Goal: Transaction & Acquisition: Purchase product/service

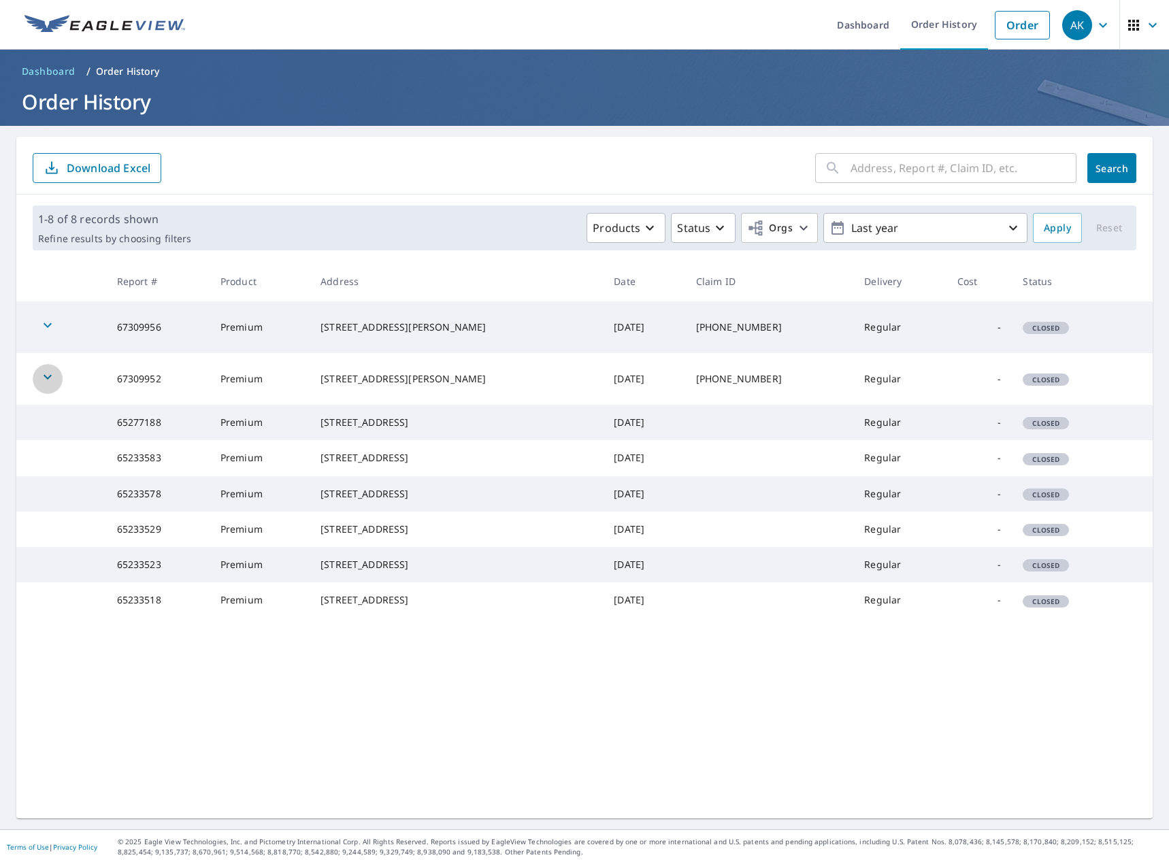
click at [44, 376] on icon "button" at bounding box center [48, 377] width 8 height 5
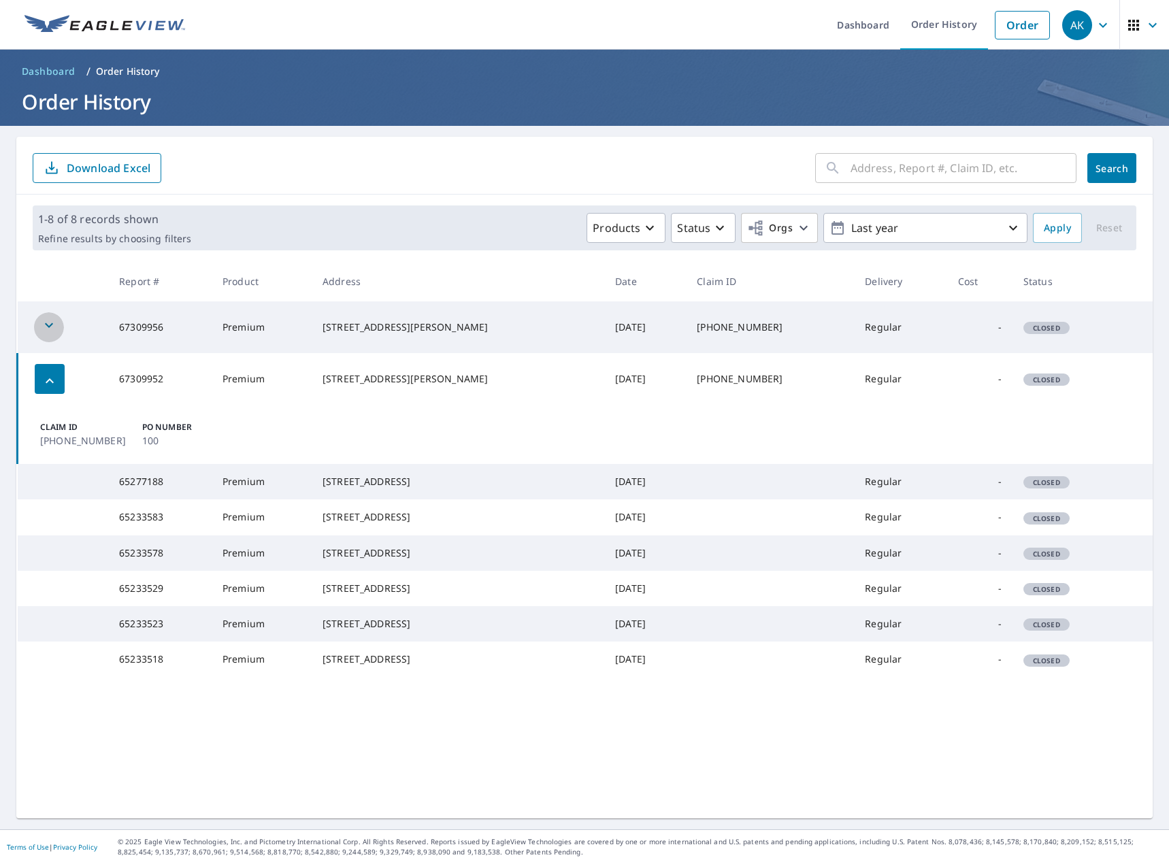
click at [52, 316] on div "button" at bounding box center [49, 327] width 30 height 30
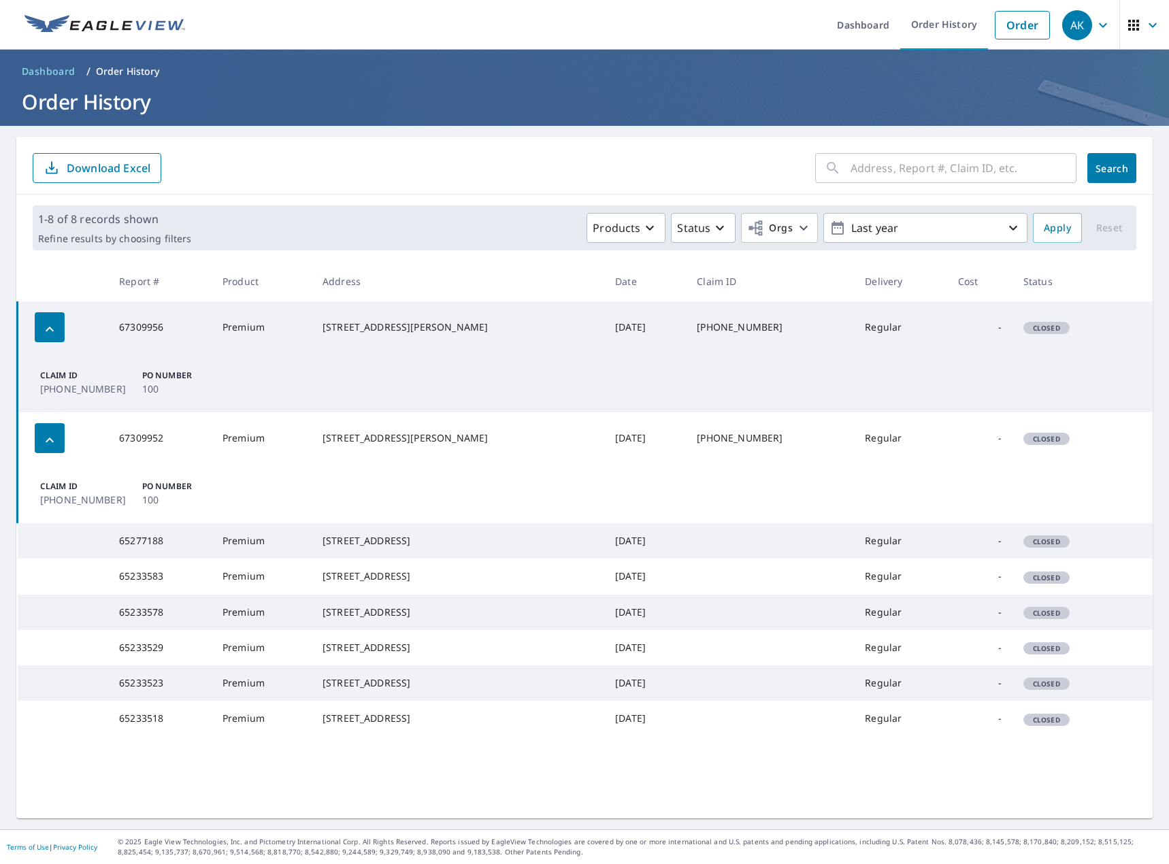
click at [52, 316] on div "button" at bounding box center [50, 327] width 30 height 30
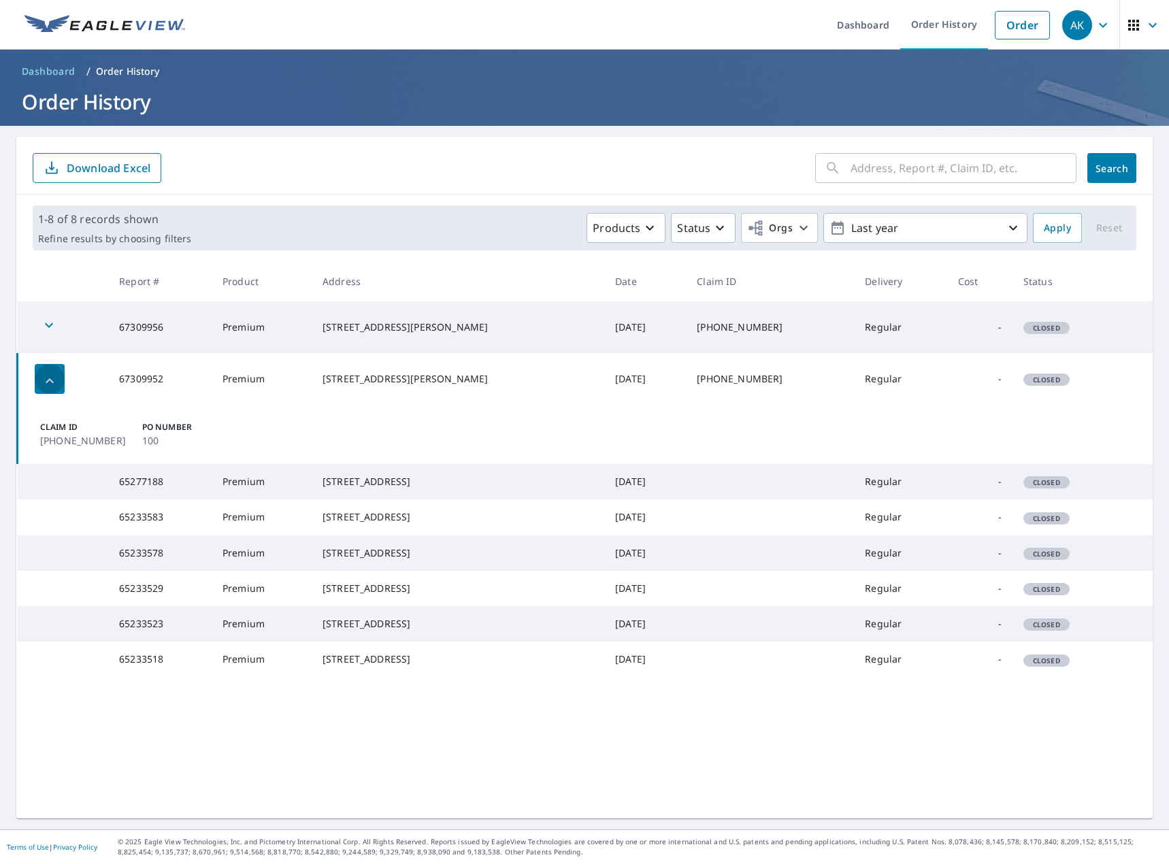
click at [51, 382] on icon "button" at bounding box center [49, 381] width 16 height 16
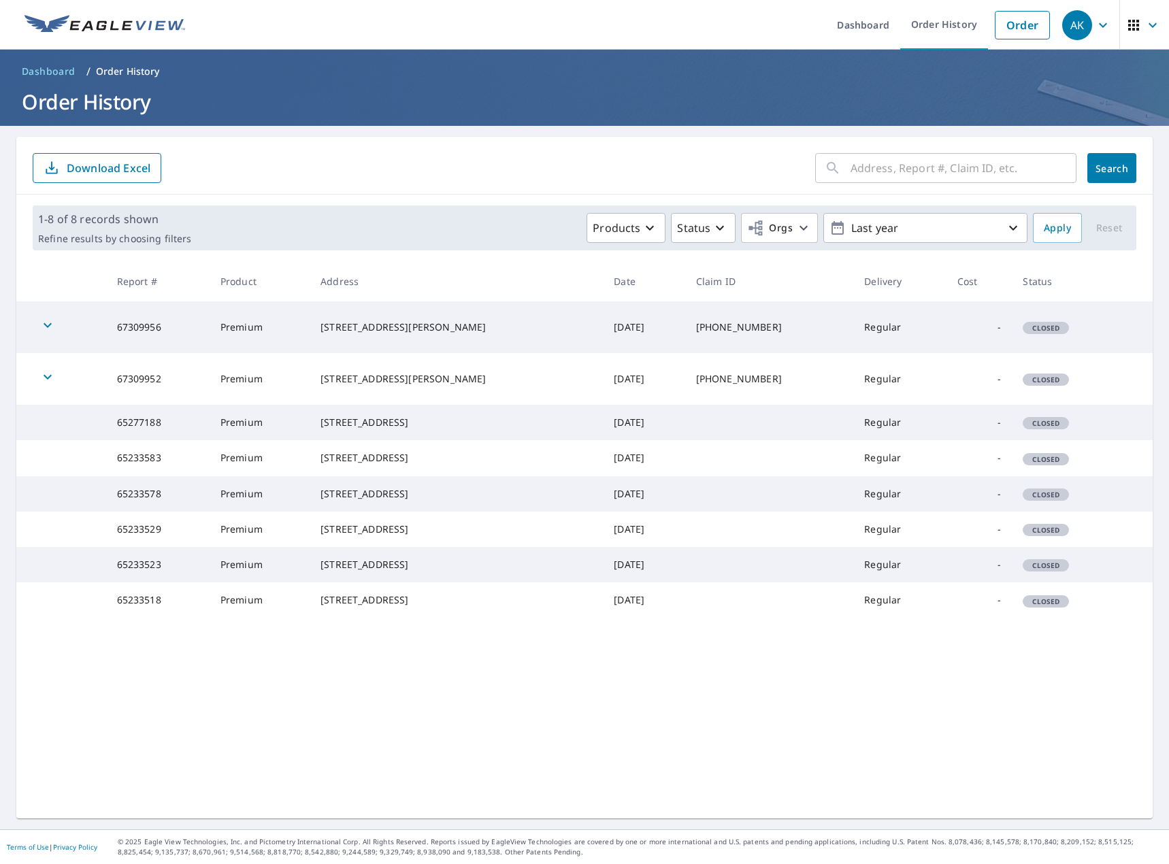
click at [1025, 381] on span "Closed" at bounding box center [1046, 380] width 44 height 10
click at [1044, 331] on span "Closed" at bounding box center [1046, 328] width 44 height 10
click at [1050, 381] on span "Closed" at bounding box center [1046, 380] width 44 height 10
click at [141, 30] on img at bounding box center [104, 25] width 161 height 20
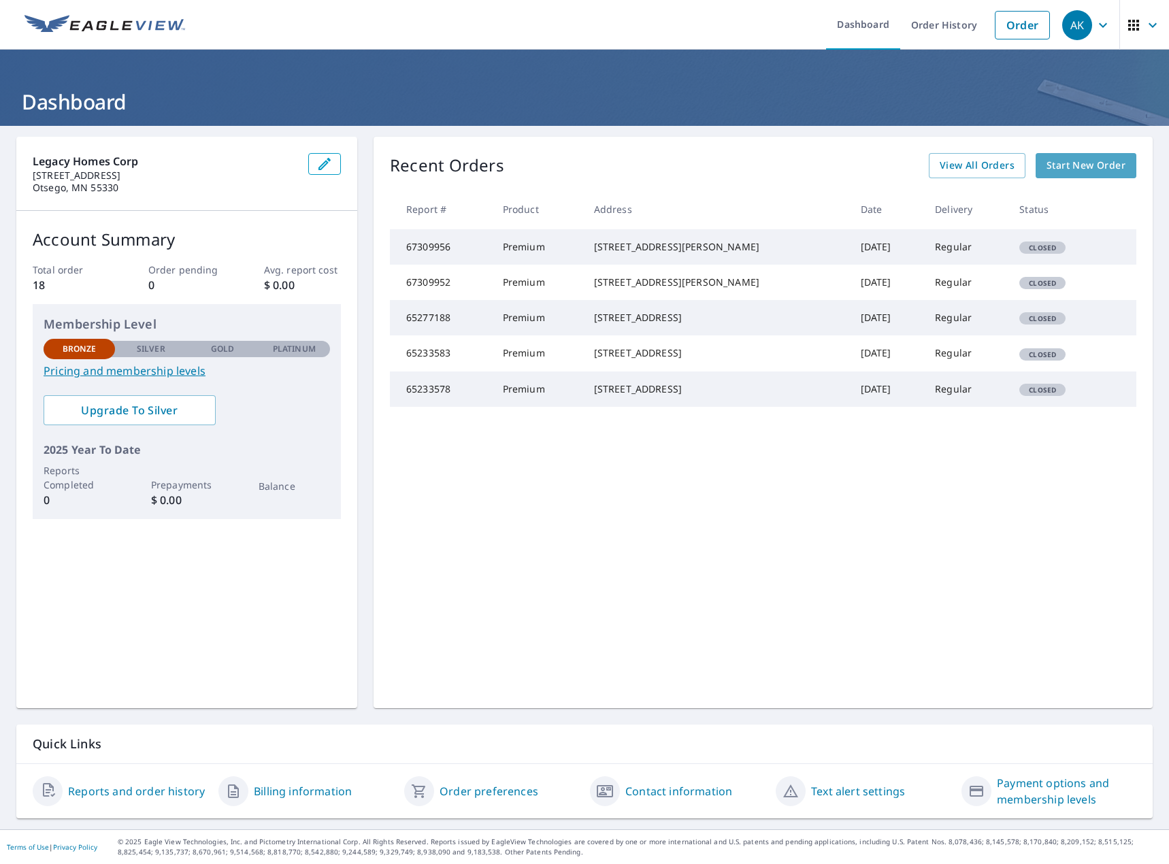
click at [1086, 160] on span "Start New Order" at bounding box center [1085, 165] width 79 height 17
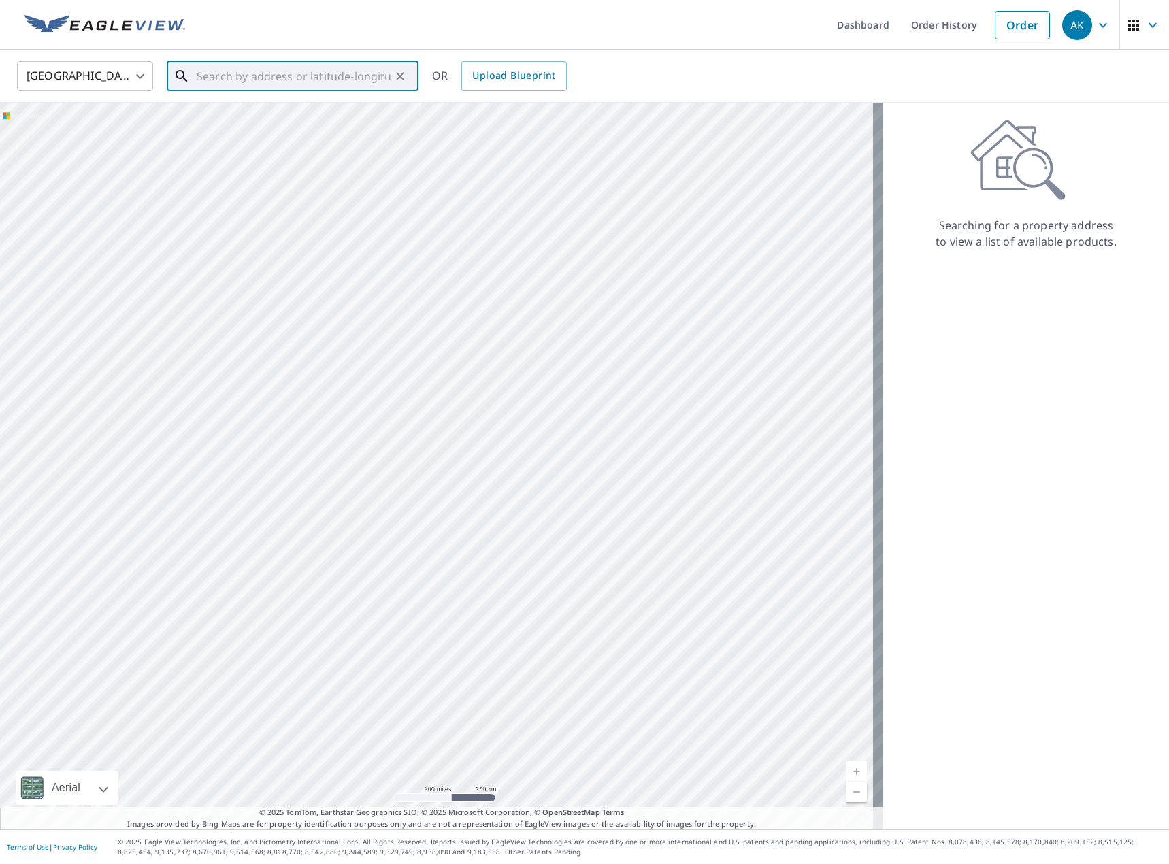
click at [246, 81] on input "text" at bounding box center [294, 76] width 194 height 38
type input "60684 [US_STATE] 23 [PERSON_NAME] mn 55735"
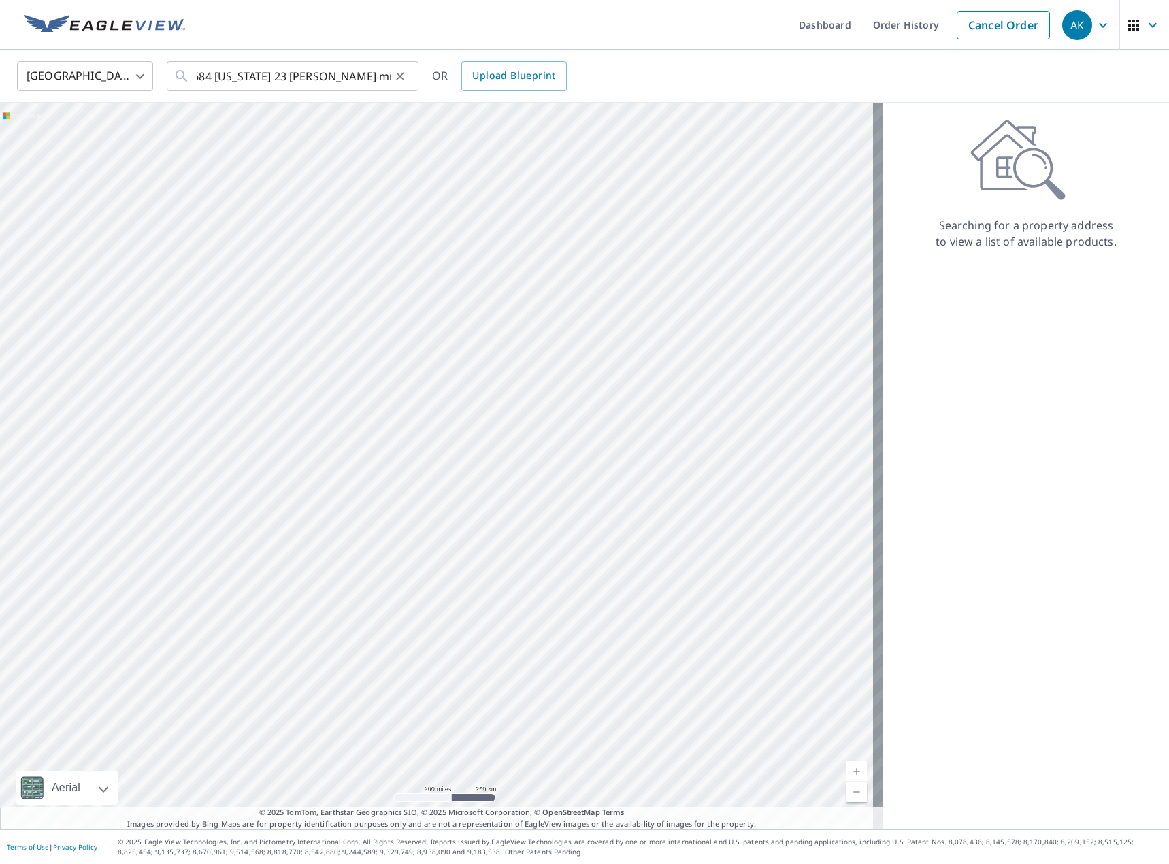
scroll to position [0, 0]
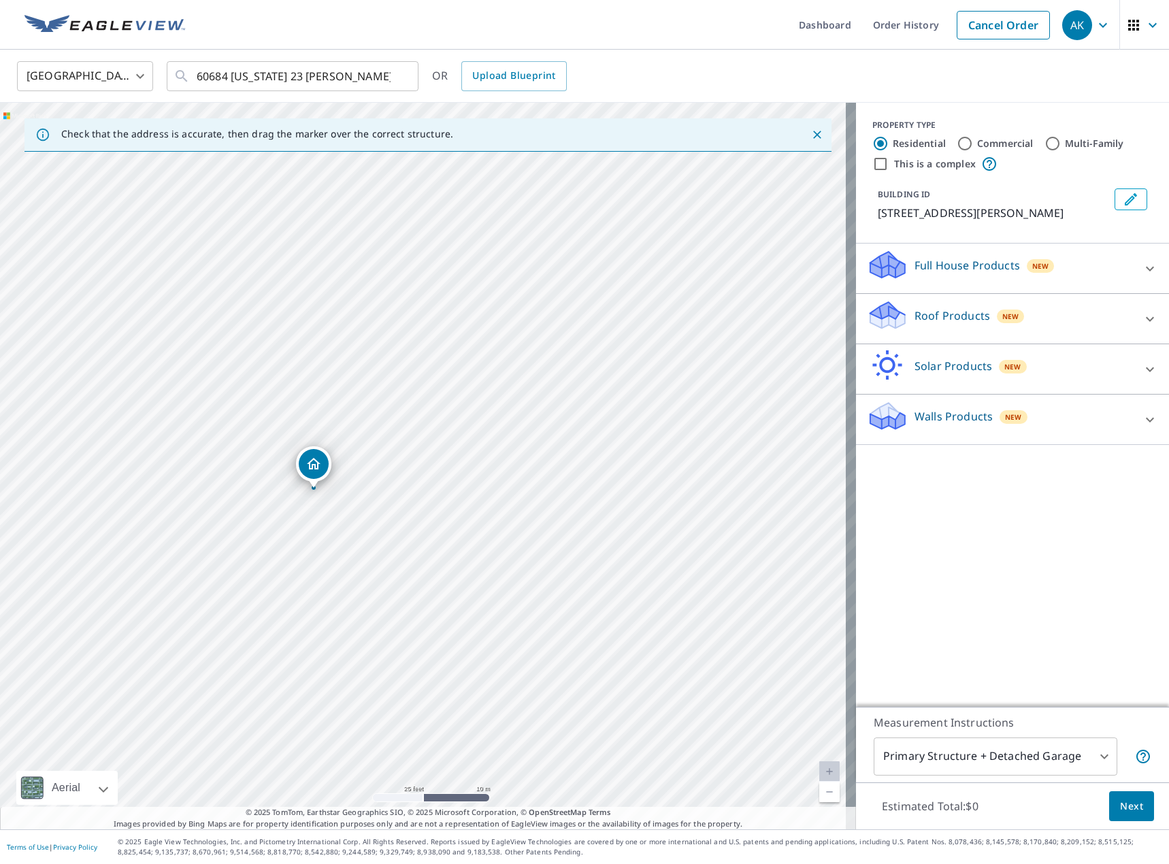
click at [1042, 338] on div "Roof Products New" at bounding box center [1000, 318] width 267 height 39
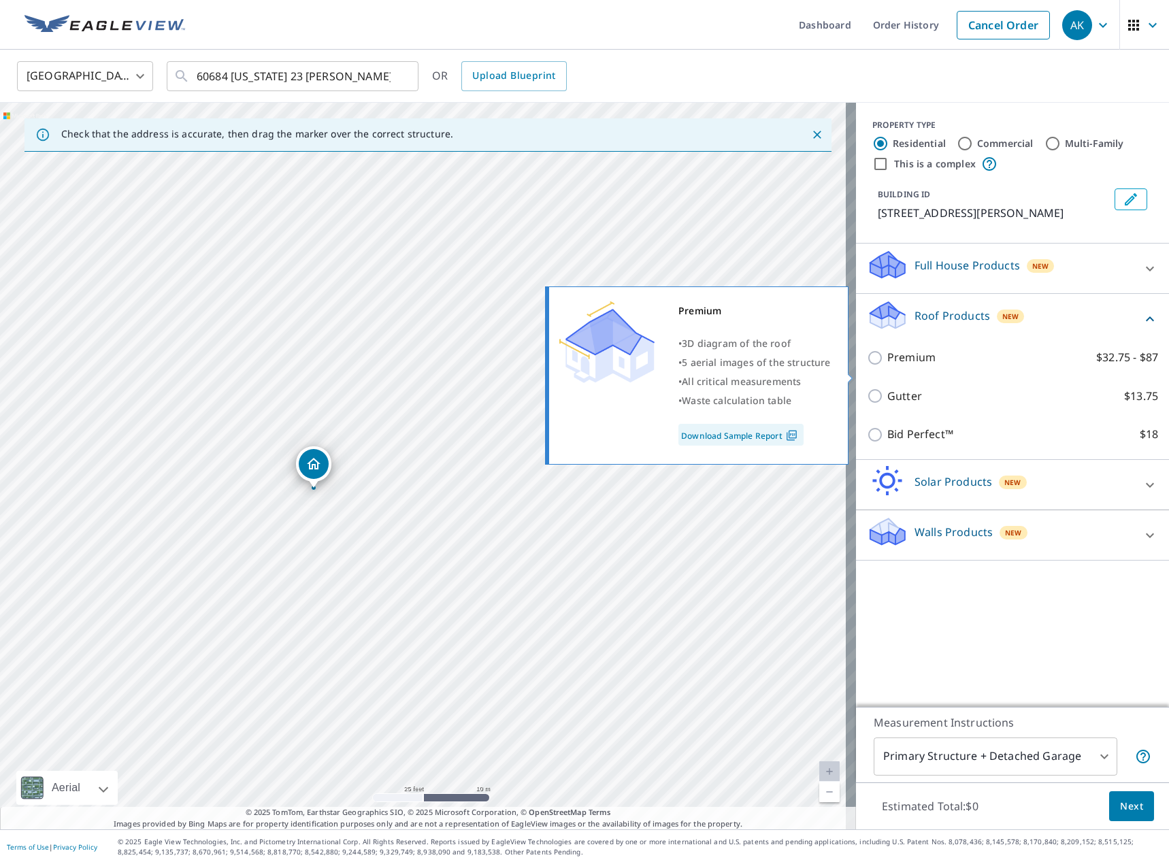
click at [888, 366] on p "Premium" at bounding box center [911, 357] width 48 height 17
click at [887, 366] on input "Premium $32.75 - $87" at bounding box center [877, 358] width 20 height 16
checkbox input "true"
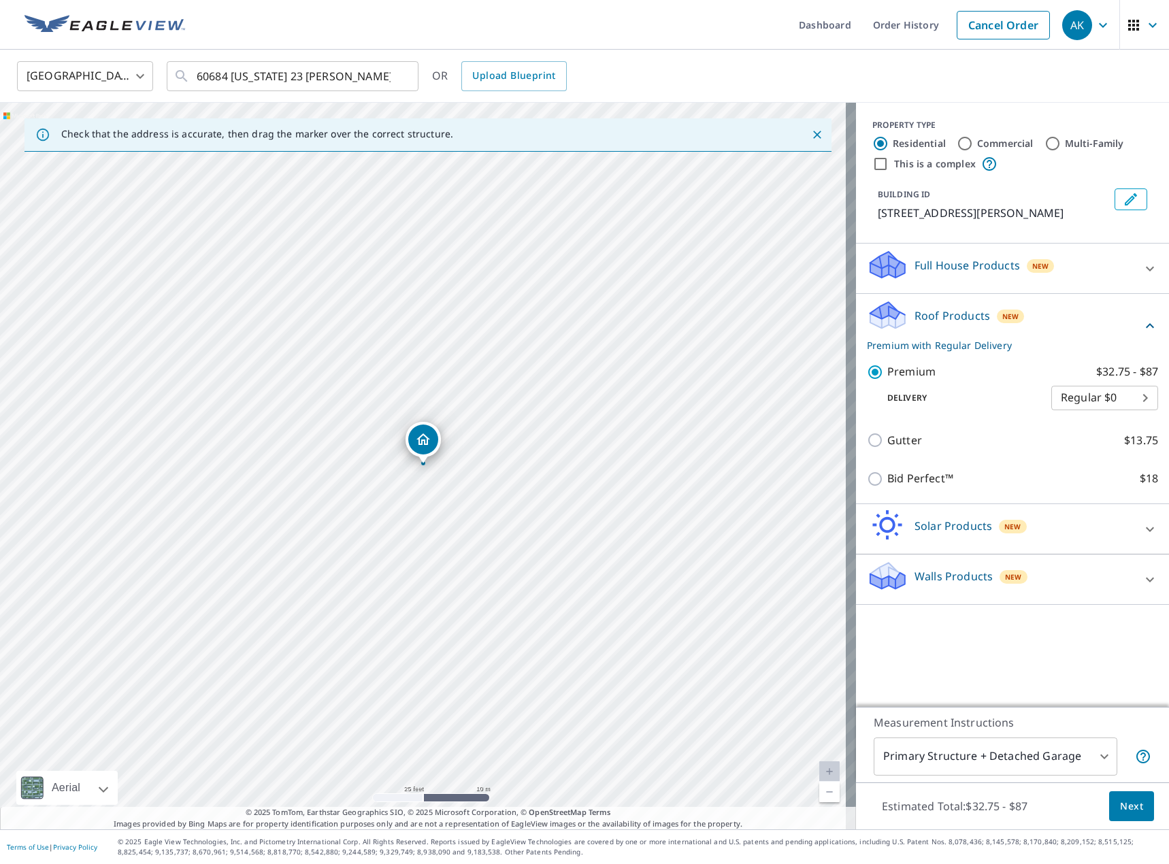
click at [1095, 417] on body "AK AK Dashboard Order History Cancel Order AK [GEOGRAPHIC_DATA] [GEOGRAPHIC_DAT…" at bounding box center [584, 432] width 1169 height 864
click at [1109, 412] on li "Regular $0" at bounding box center [1094, 414] width 107 height 24
click at [1054, 757] on body "AK AK Dashboard Order History Cancel Order AK [GEOGRAPHIC_DATA] [GEOGRAPHIC_DAT…" at bounding box center [584, 432] width 1169 height 864
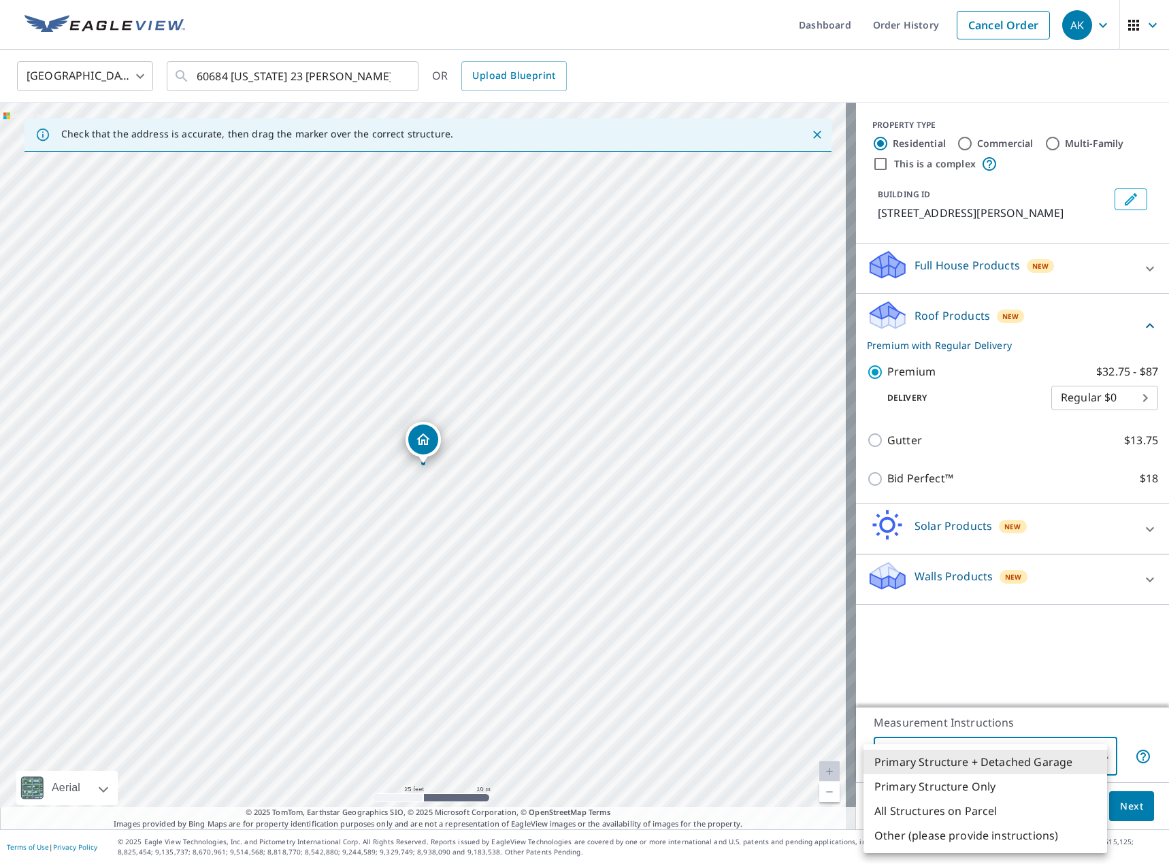
click at [1049, 792] on li "Primary Structure Only" at bounding box center [985, 786] width 244 height 24
type input "2"
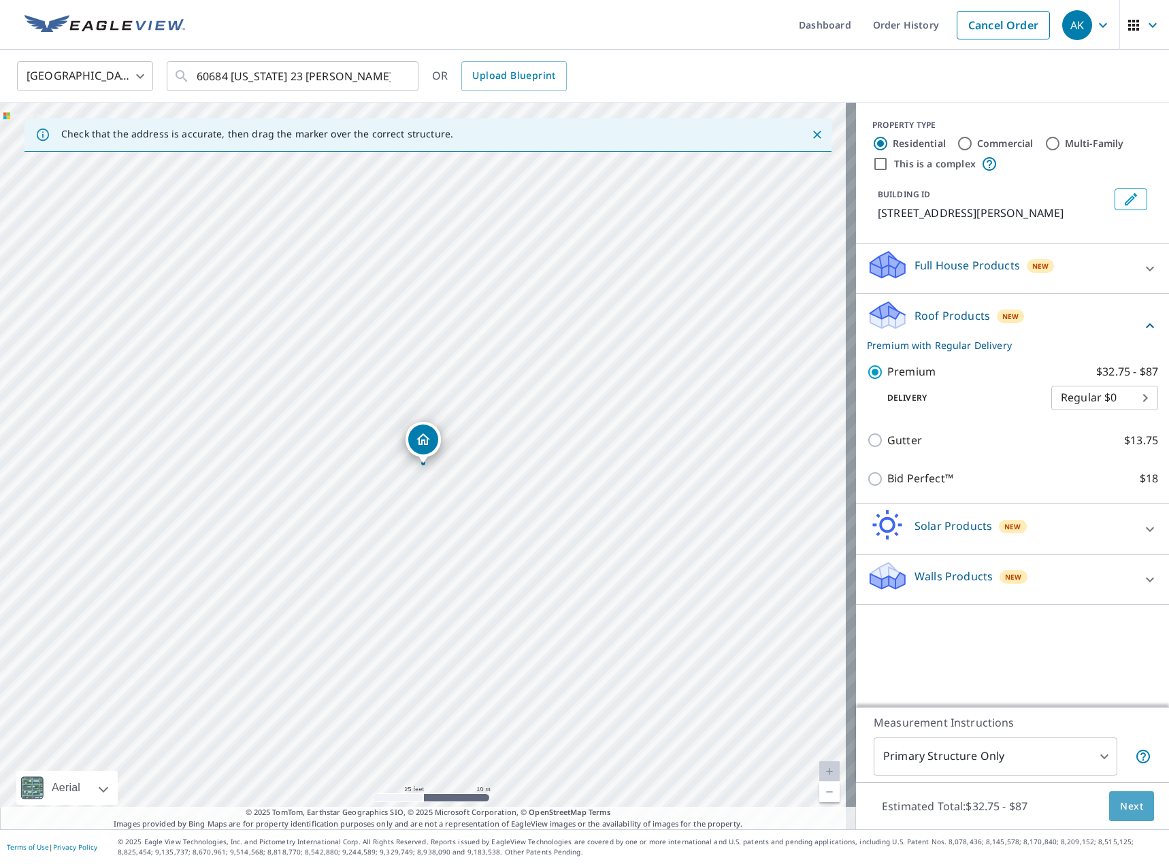
click at [1120, 803] on span "Next" at bounding box center [1131, 806] width 23 height 17
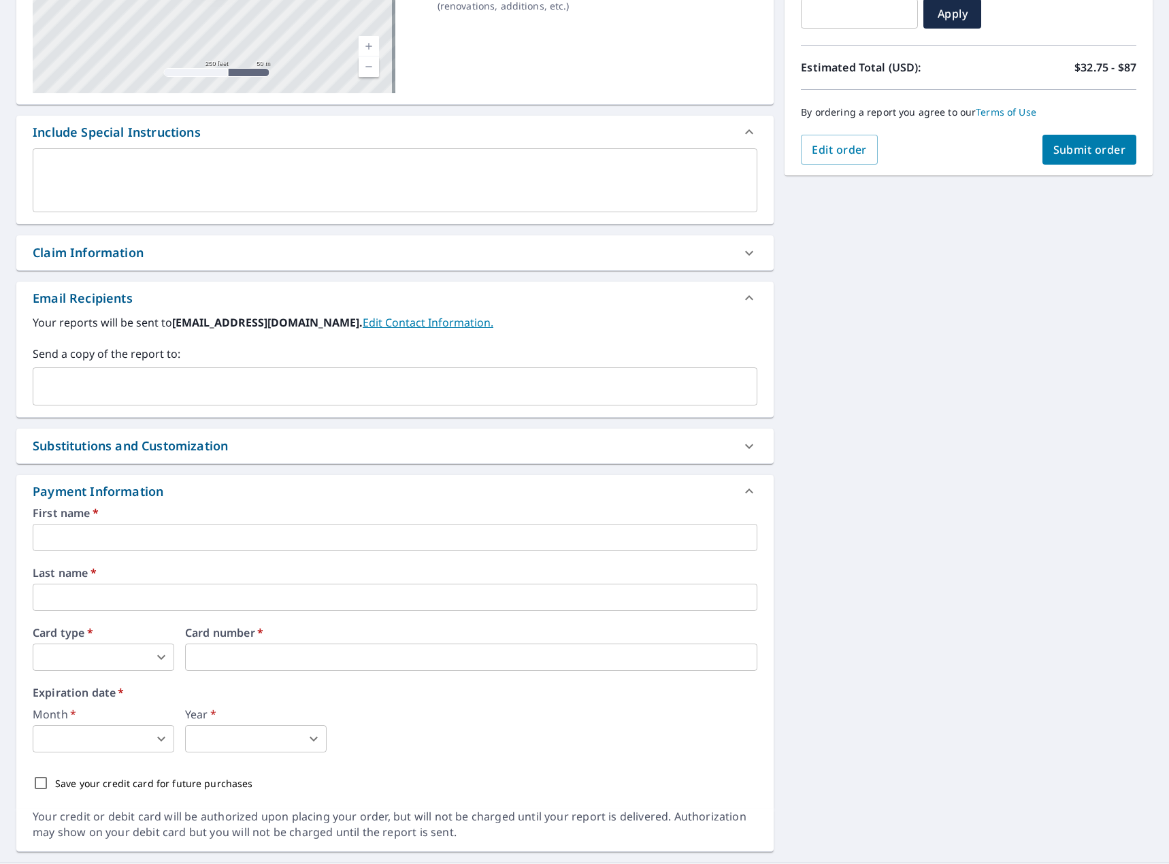
scroll to position [272, 0]
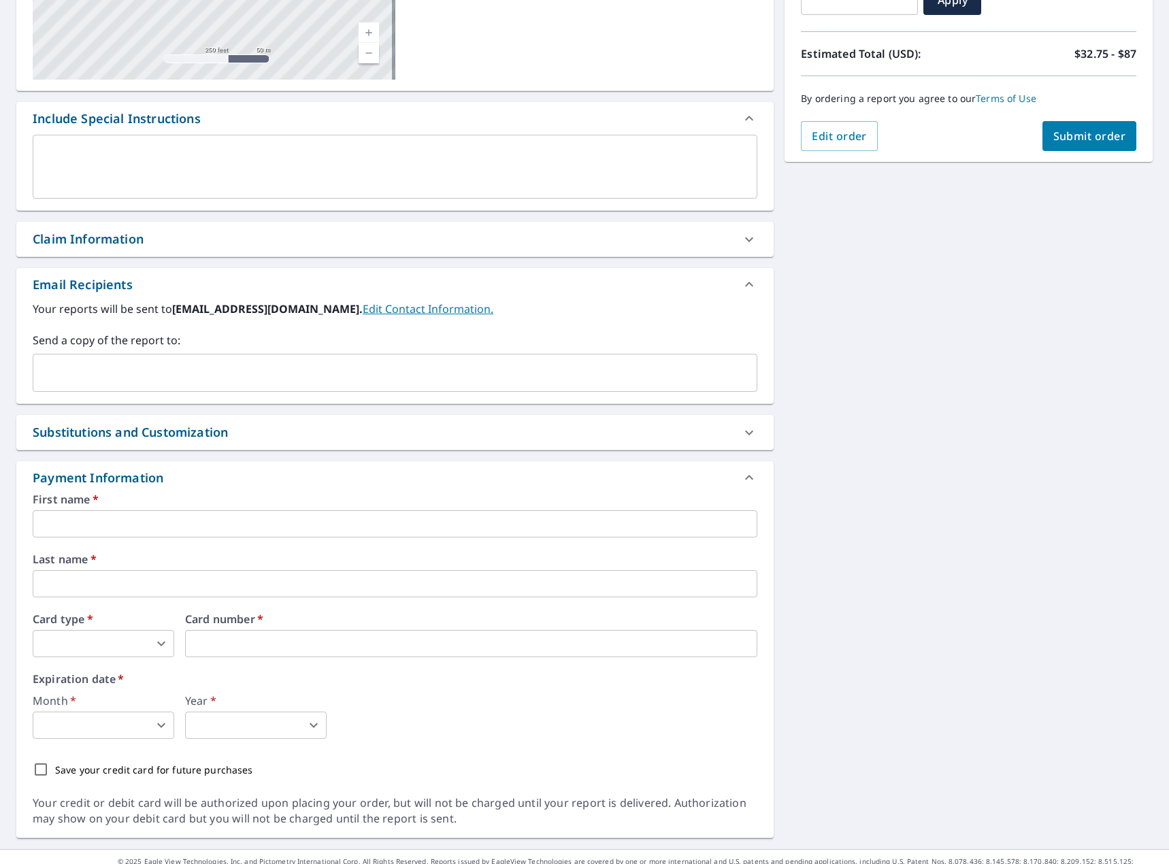
click at [260, 522] on input "text" at bounding box center [395, 523] width 725 height 27
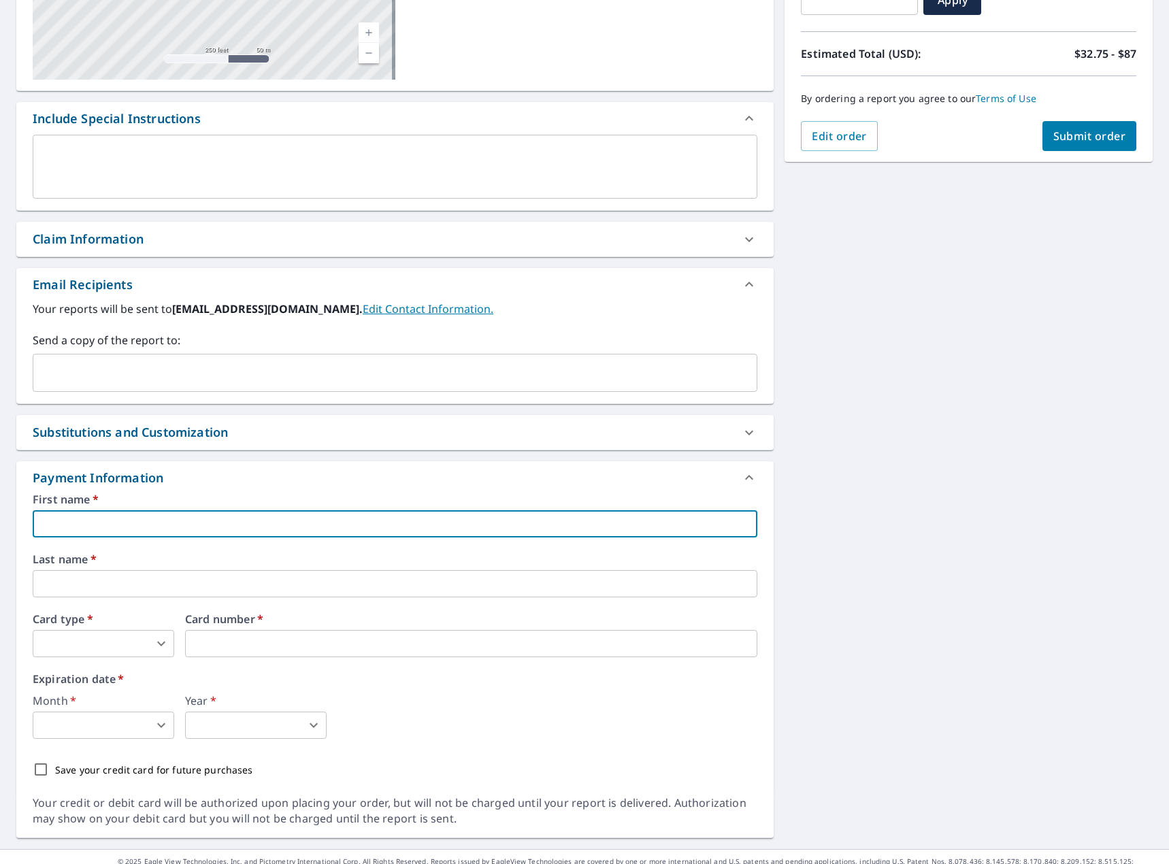
type input "[PERSON_NAME]"
type input "[EMAIL_ADDRESS][DOMAIN_NAME]"
type input "Kirilyuk"
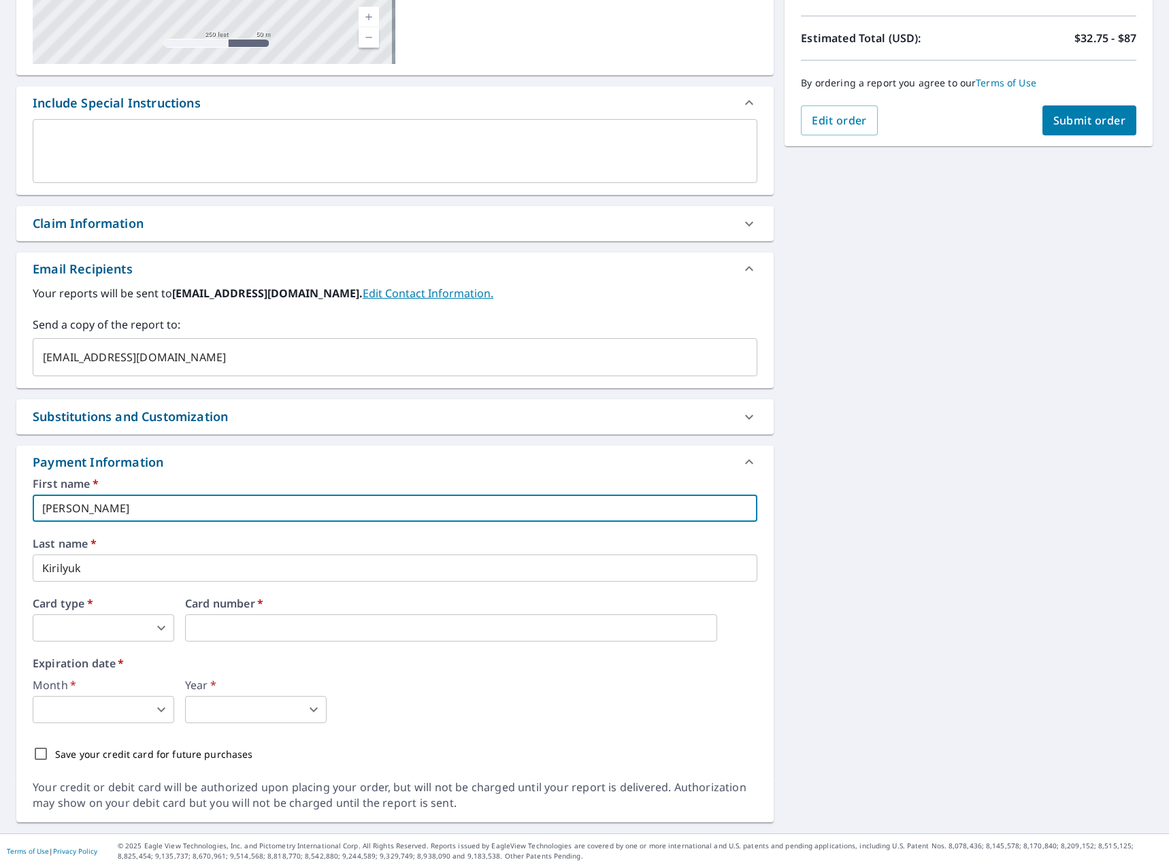
scroll to position [292, 0]
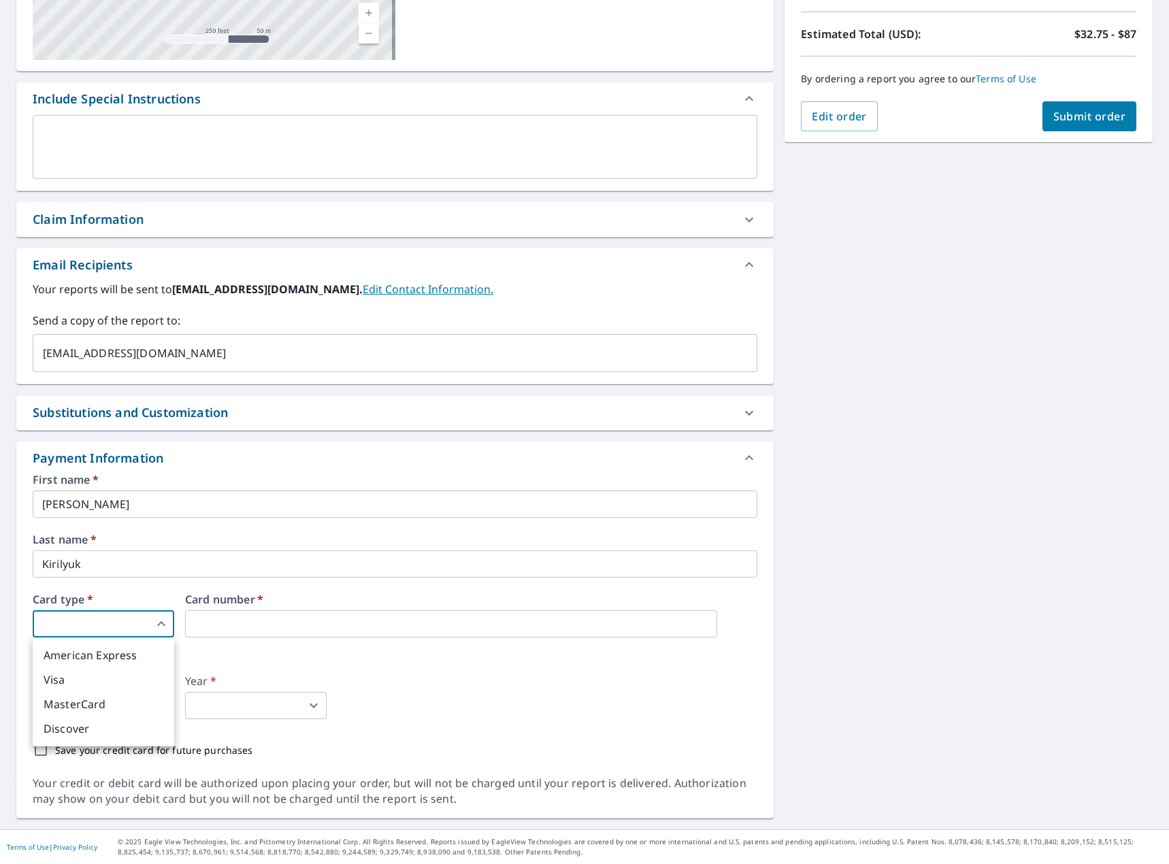
click at [141, 625] on body "AK AK Dashboard Order History Cancel Order AK Dashboard / Finalize Order Finali…" at bounding box center [584, 432] width 1169 height 864
click at [118, 697] on li "MasterCard" at bounding box center [104, 704] width 142 height 24
type input "3"
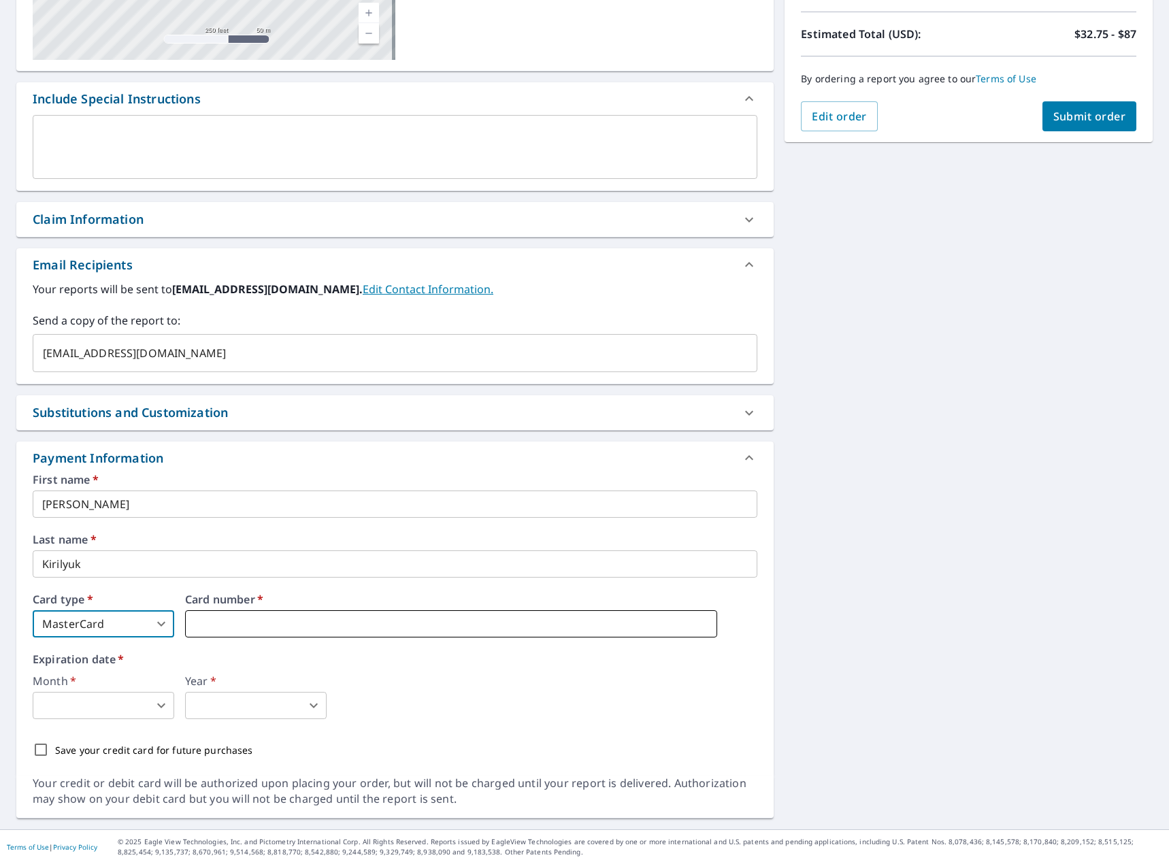
click at [237, 612] on iframe at bounding box center [451, 623] width 532 height 27
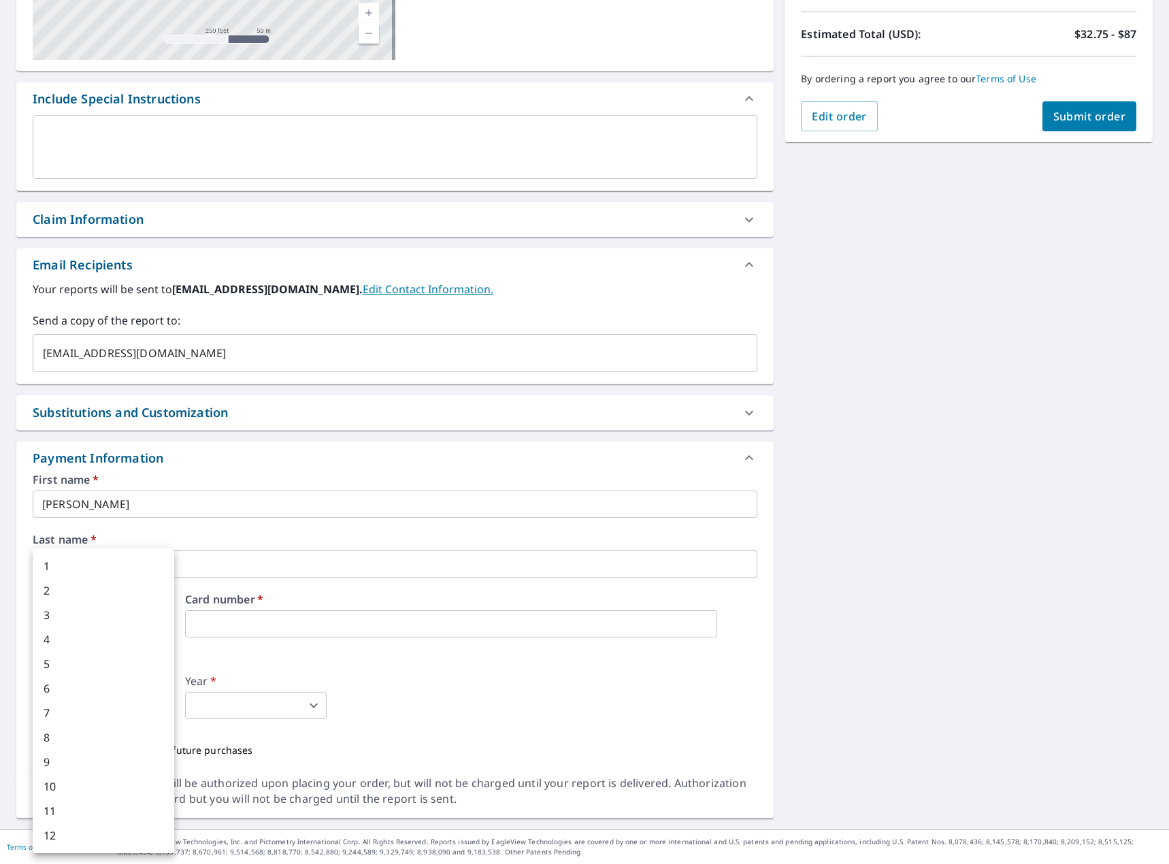
click at [118, 710] on body "AK AK Dashboard Order History Cancel Order AK Dashboard / Finalize Order Finali…" at bounding box center [584, 432] width 1169 height 864
click at [103, 742] on li "8" at bounding box center [104, 737] width 142 height 24
type input "8"
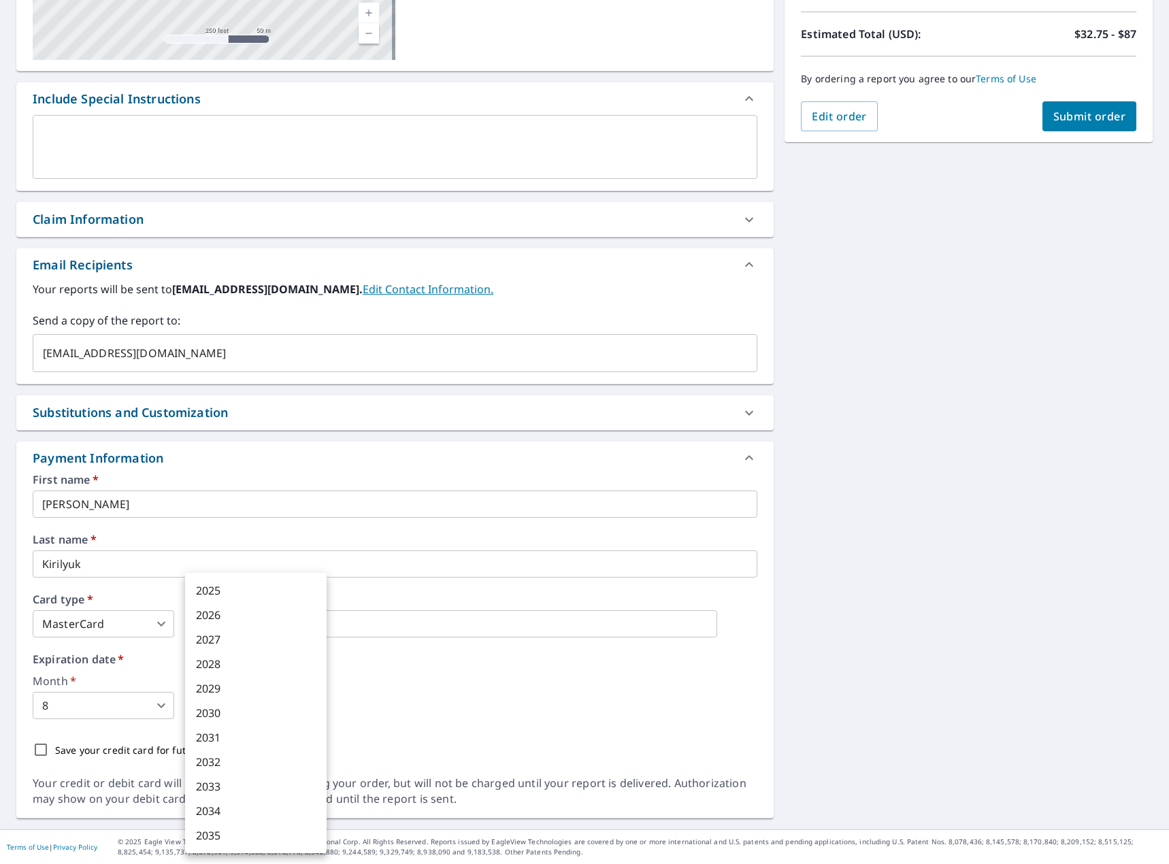
click at [233, 701] on body "AK AK Dashboard Order History Cancel Order AK Dashboard / Finalize Order Finali…" at bounding box center [584, 432] width 1169 height 864
drag, startPoint x: 233, startPoint y: 641, endPoint x: 205, endPoint y: 649, distance: 29.1
click at [227, 643] on li "2027" at bounding box center [256, 639] width 142 height 24
type input "2027"
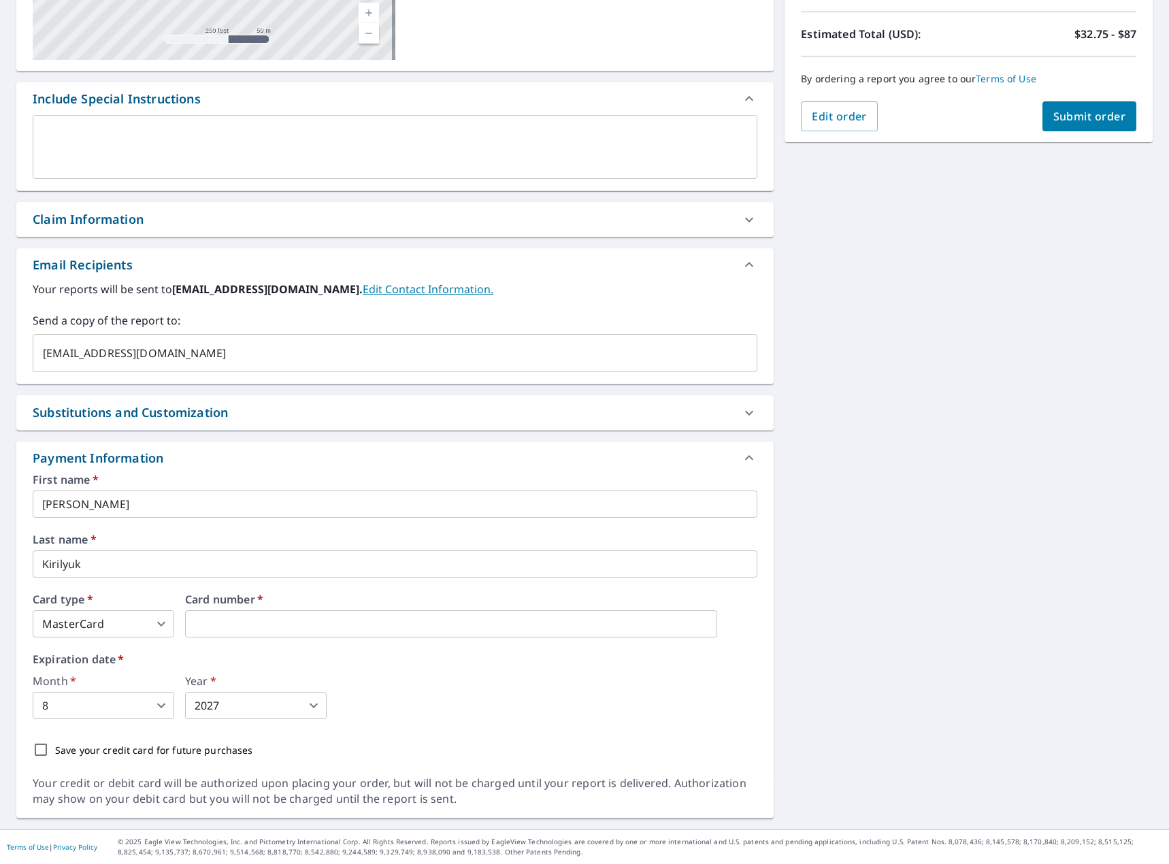
drag, startPoint x: 205, startPoint y: 649, endPoint x: 409, endPoint y: 750, distance: 227.0
click at [483, 731] on div "First name   * [PERSON_NAME] ​ Last name   * [PERSON_NAME] ​ Card type   * Mast…" at bounding box center [395, 619] width 725 height 290
click at [204, 752] on p "Save your credit card for future purchases" at bounding box center [154, 750] width 198 height 14
click at [55, 752] on input "Save your credit card for future purchases" at bounding box center [41, 749] width 29 height 29
checkbox input "true"
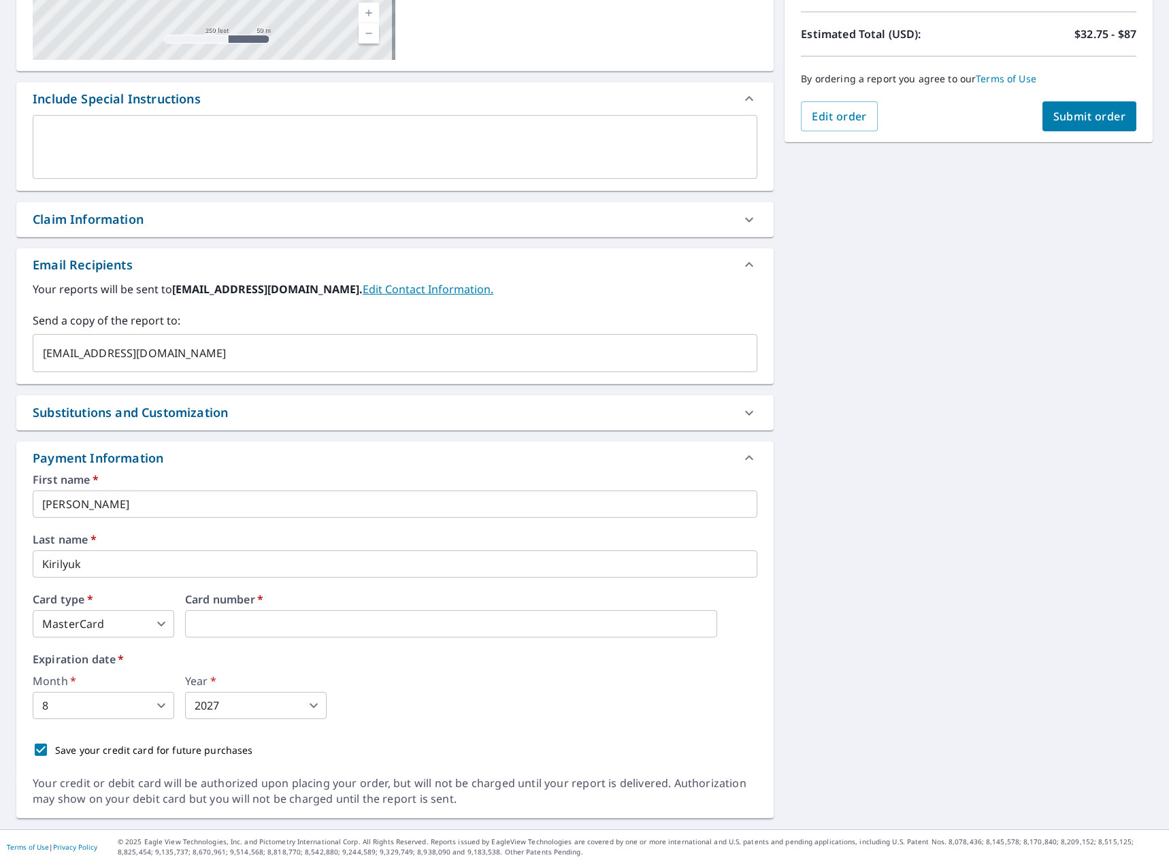
click at [1092, 115] on span "Submit order" at bounding box center [1089, 116] width 73 height 15
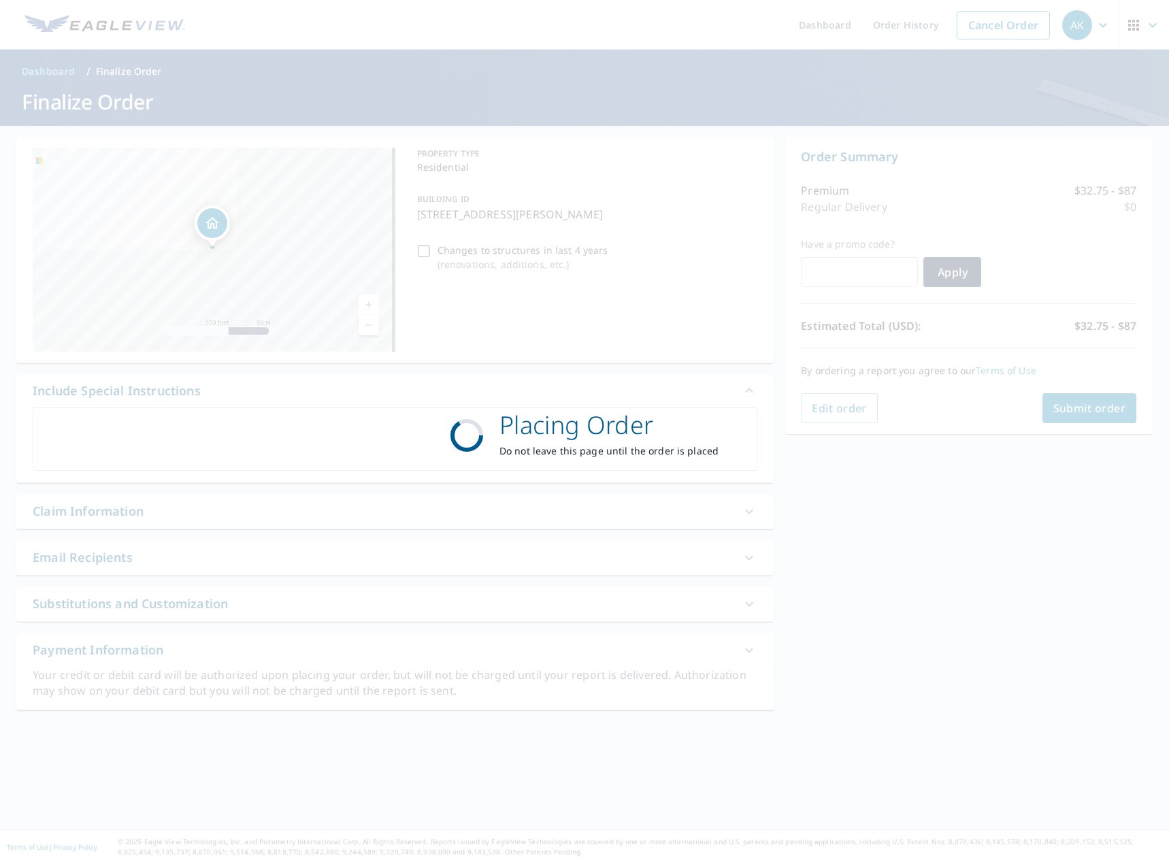
scroll to position [0, 0]
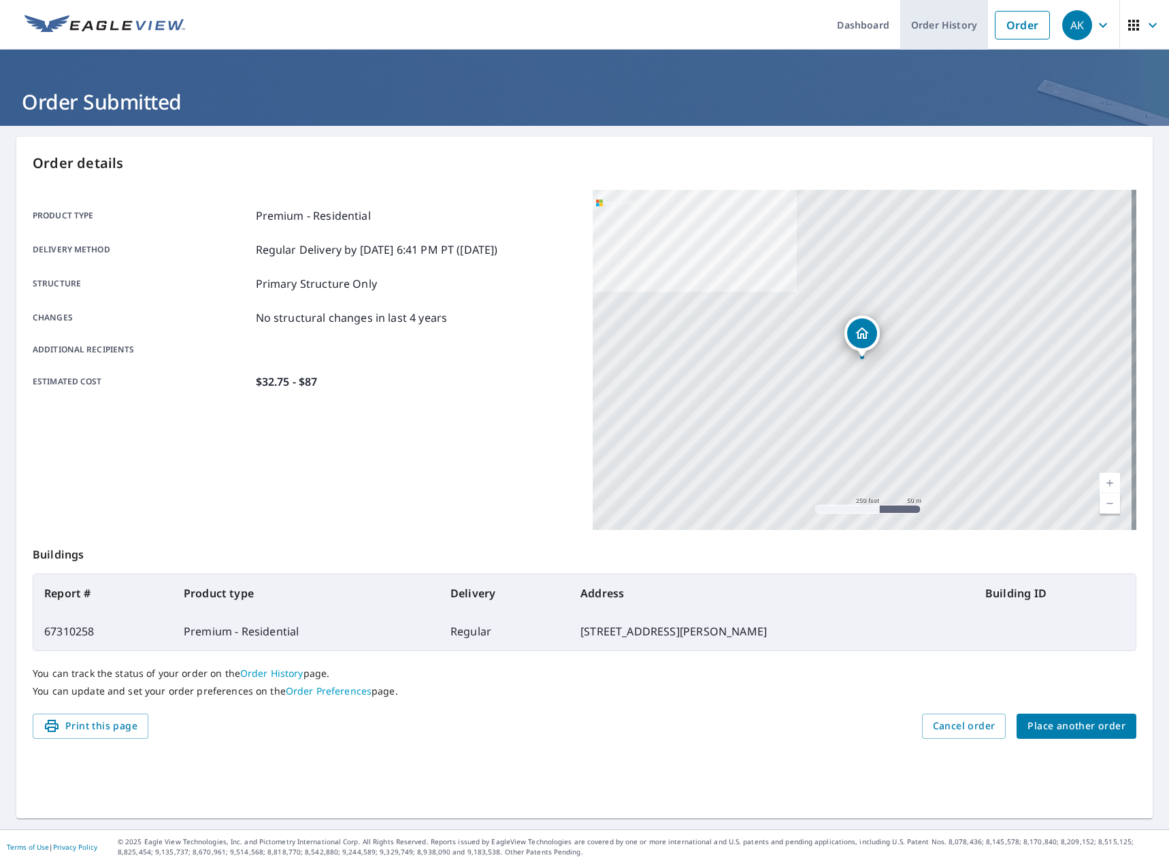
click at [939, 20] on link "Order History" at bounding box center [944, 25] width 88 height 50
